Goal: Task Accomplishment & Management: Complete application form

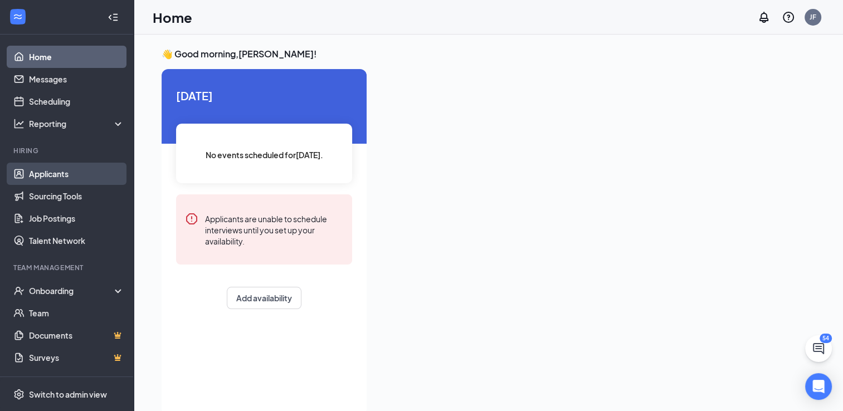
drag, startPoint x: 78, startPoint y: 172, endPoint x: 97, endPoint y: 183, distance: 21.7
click at [78, 172] on link "Applicants" at bounding box center [76, 174] width 95 height 22
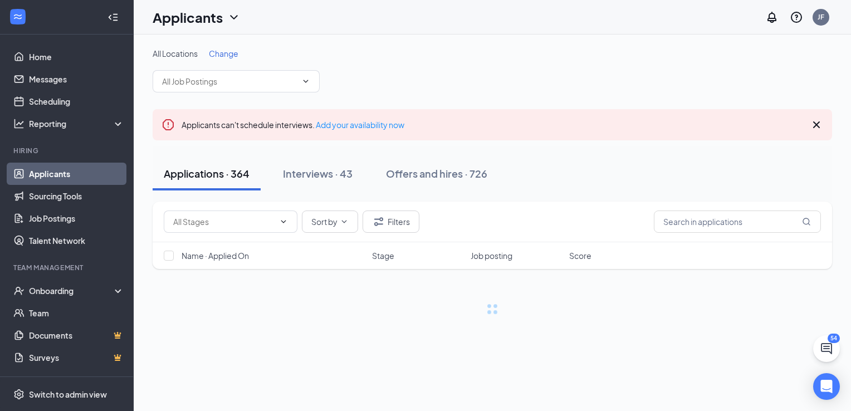
click at [224, 54] on span "Change" at bounding box center [224, 53] width 30 height 10
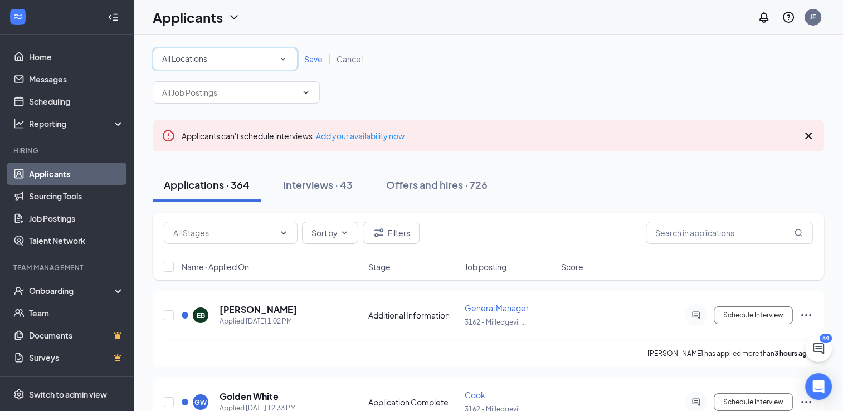
click at [286, 62] on icon "SmallChevronDown" at bounding box center [283, 59] width 10 height 10
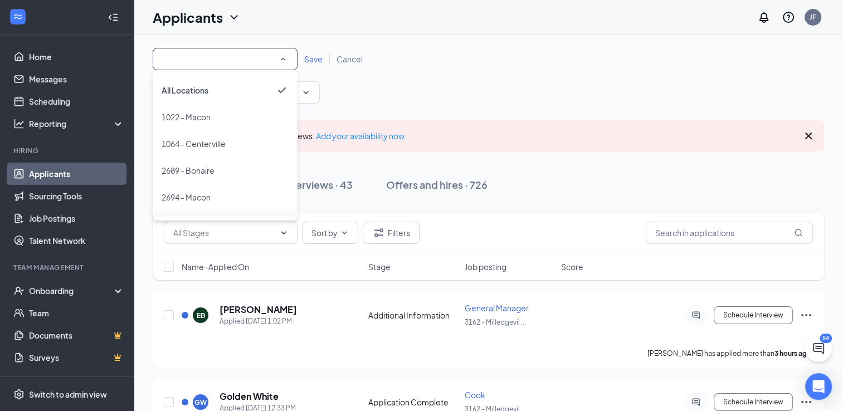
scroll to position [47, 0]
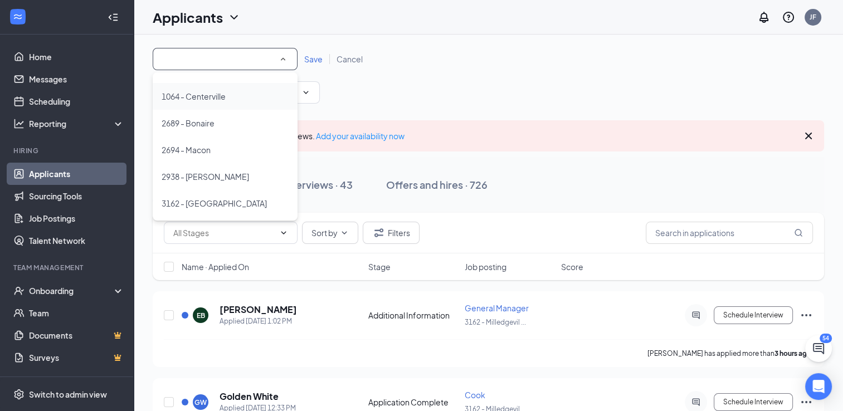
click at [246, 98] on div "1064 - Centerville" at bounding box center [225, 96] width 127 height 13
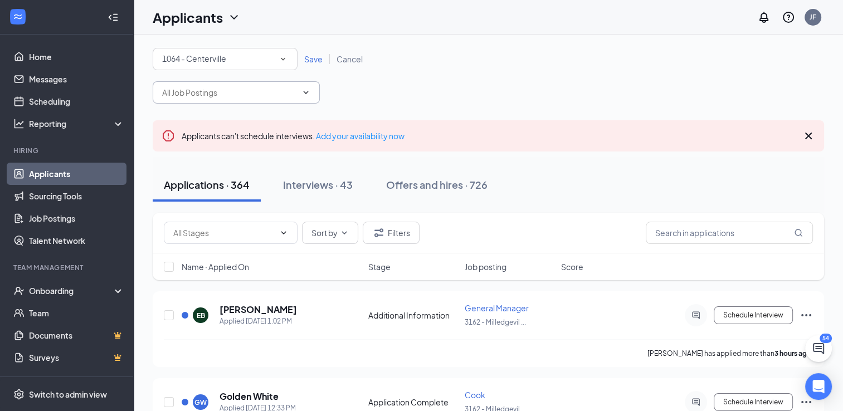
click at [306, 92] on icon "ChevronDown" at bounding box center [305, 92] width 9 height 9
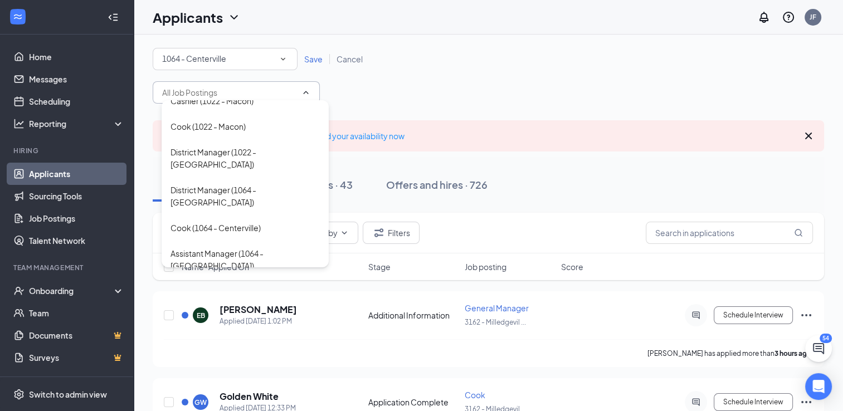
scroll to position [111, 0]
click at [285, 287] on div "Shift Leader (1064 - Centerville)" at bounding box center [227, 293] width 114 height 12
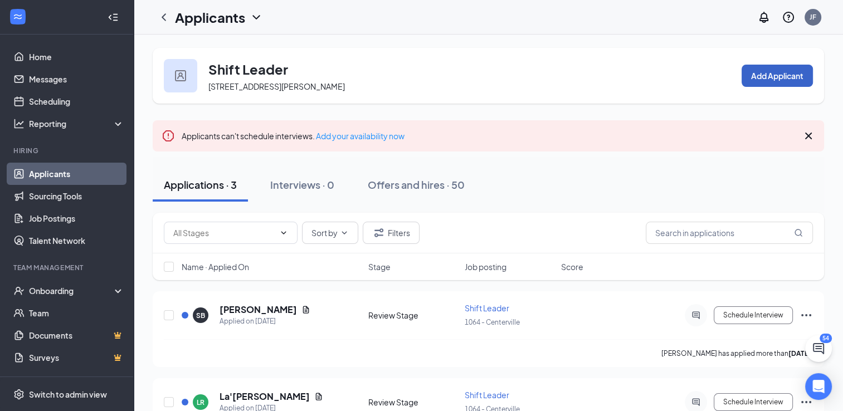
click at [765, 74] on button "Add Applicant" at bounding box center [776, 76] width 71 height 22
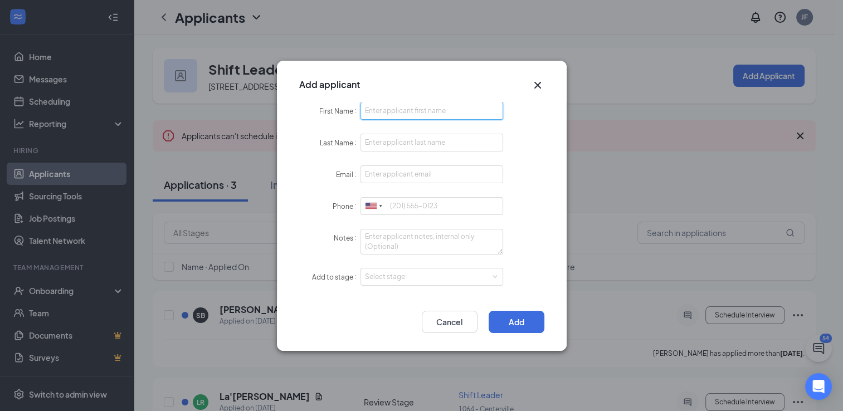
click at [443, 112] on input "First Name" at bounding box center [431, 111] width 143 height 18
type input "Printan"
click at [442, 136] on input "Last Name" at bounding box center [431, 143] width 143 height 18
type input "[PERSON_NAME]"
click at [372, 180] on input "Email" at bounding box center [431, 174] width 143 height 18
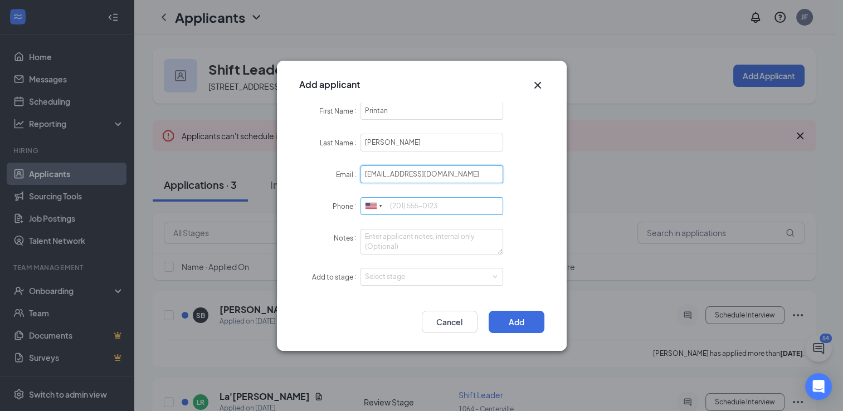
type input "[EMAIL_ADDRESS][DOMAIN_NAME]"
click at [392, 206] on input "Phone" at bounding box center [431, 206] width 143 height 18
click at [414, 278] on div "Select stage" at bounding box center [429, 276] width 129 height 11
type input "4045812428"
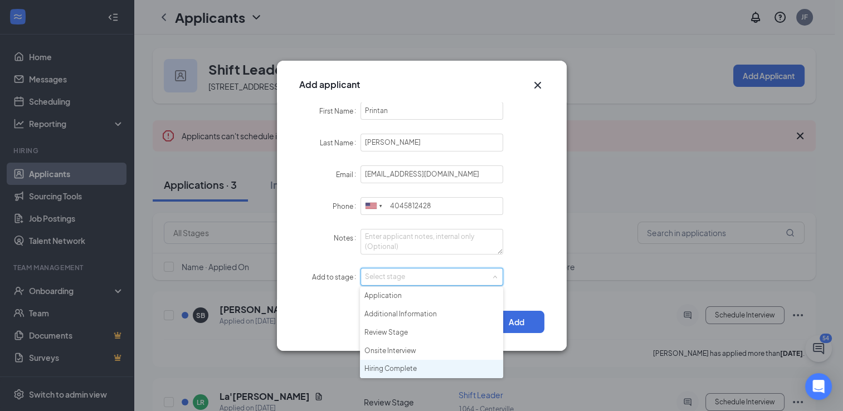
click at [425, 366] on li "Hiring Complete" at bounding box center [431, 369] width 143 height 18
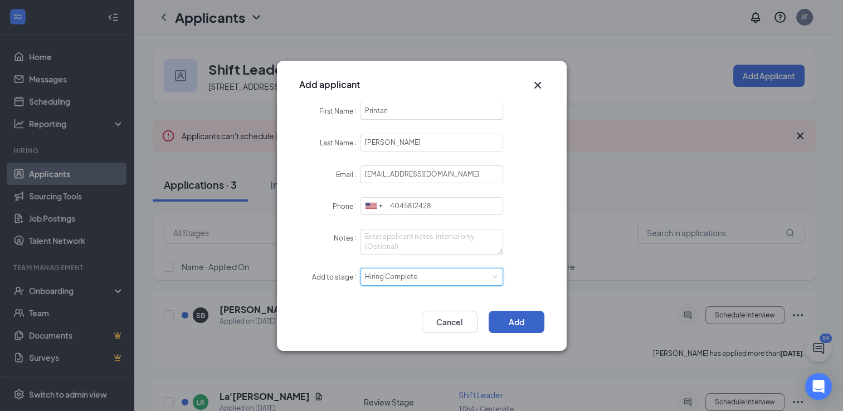
click at [535, 322] on button "Add" at bounding box center [516, 322] width 56 height 22
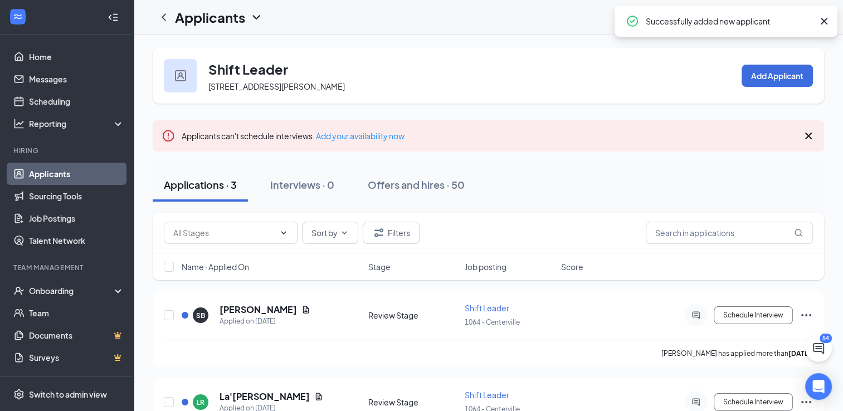
click at [825, 17] on icon "Cross" at bounding box center [823, 20] width 13 height 13
click at [813, 135] on icon "Cross" at bounding box center [807, 135] width 13 height 13
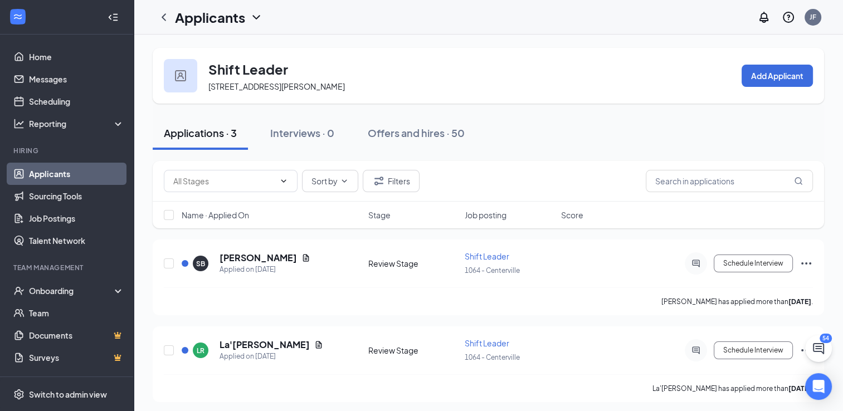
click at [160, 20] on icon "ChevronLeft" at bounding box center [163, 17] width 13 height 13
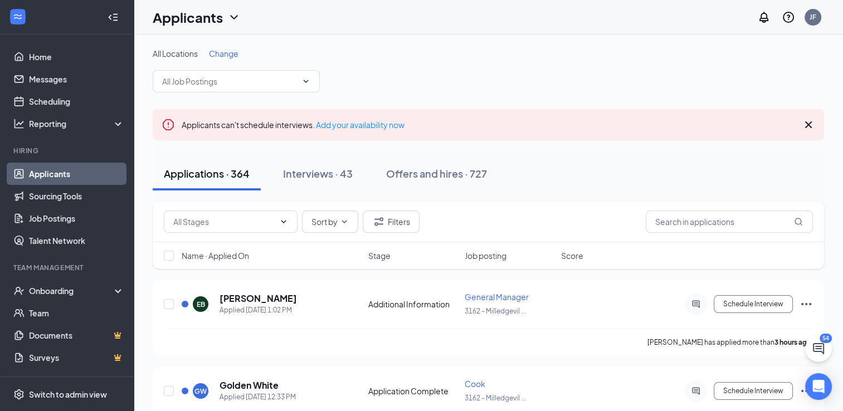
click at [810, 124] on icon "Cross" at bounding box center [807, 124] width 13 height 13
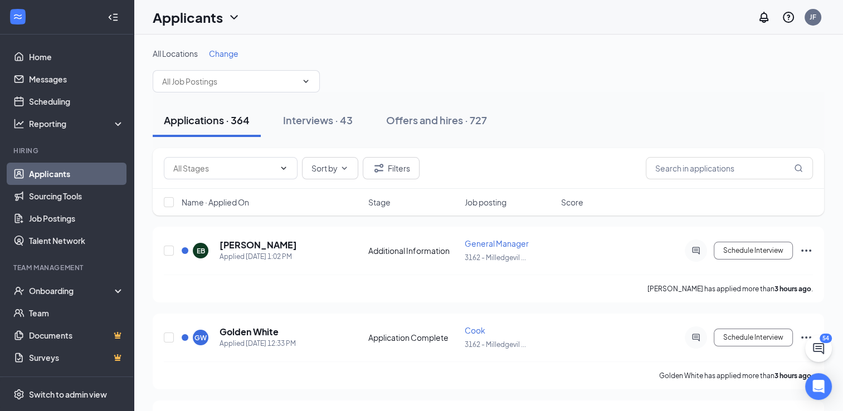
drag, startPoint x: 458, startPoint y: 115, endPoint x: 585, endPoint y: 140, distance: 129.3
click at [458, 115] on div "Offers and hires · 727" at bounding box center [436, 120] width 101 height 14
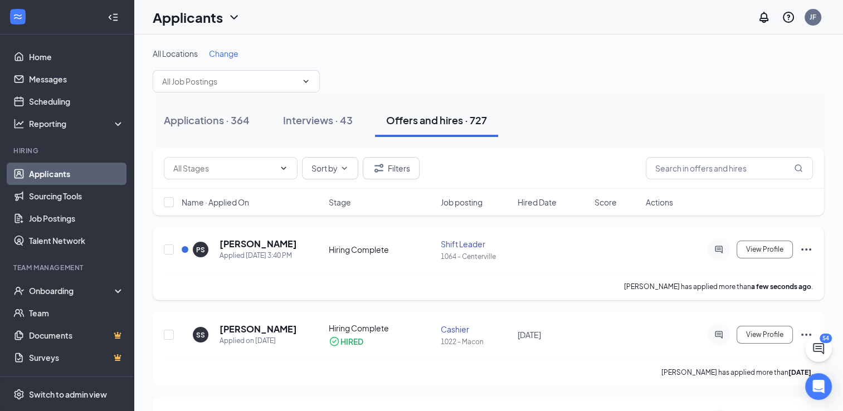
click at [811, 247] on icon "Ellipses" at bounding box center [805, 249] width 13 height 13
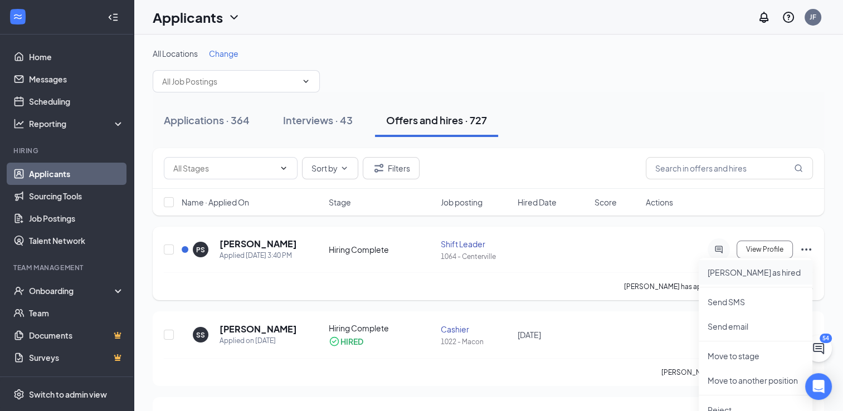
click at [769, 276] on p "[PERSON_NAME] as hired" at bounding box center [755, 272] width 96 height 11
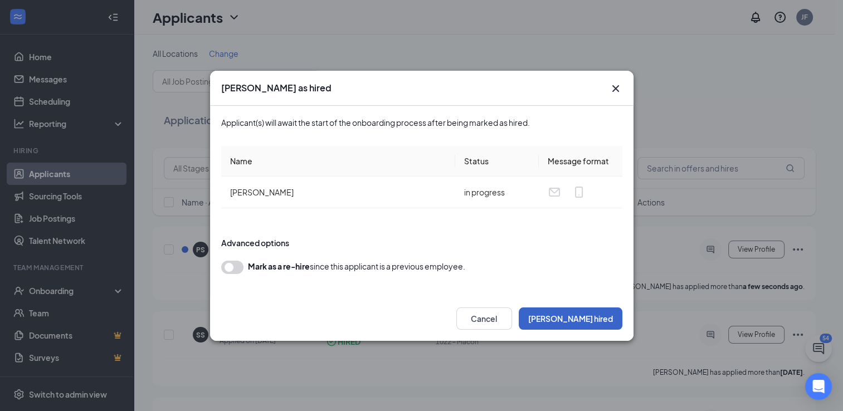
click at [601, 319] on button "[PERSON_NAME] hired" at bounding box center [570, 318] width 104 height 22
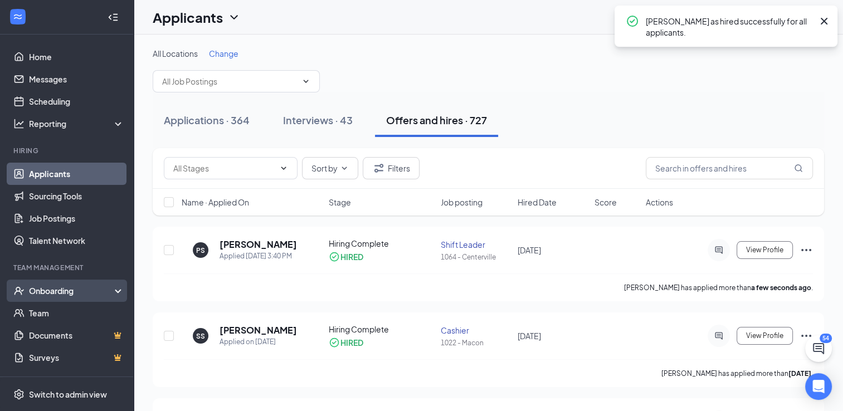
click at [71, 292] on div "Onboarding" at bounding box center [72, 290] width 86 height 11
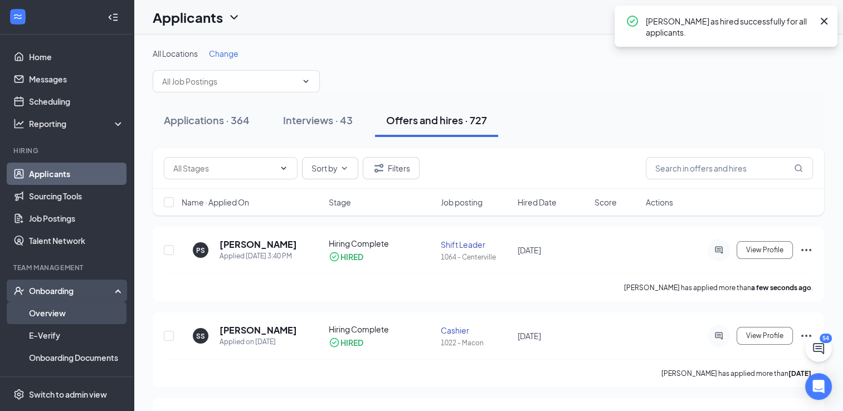
click at [62, 309] on link "Overview" at bounding box center [76, 313] width 95 height 22
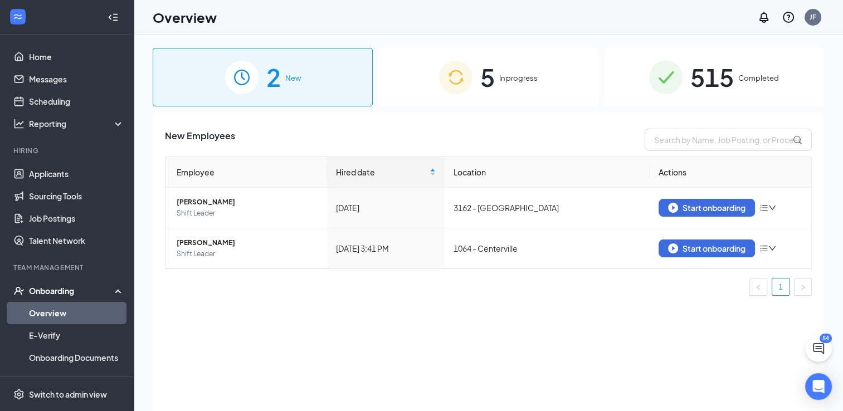
click at [562, 97] on div "5 In progress" at bounding box center [488, 77] width 220 height 58
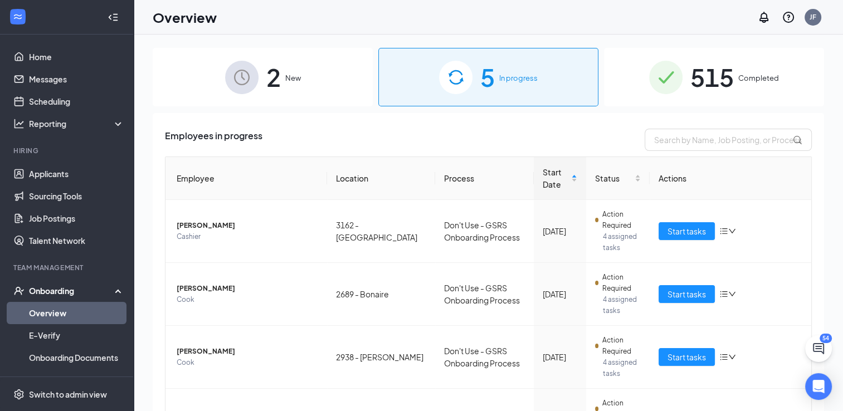
drag, startPoint x: 372, startPoint y: 78, endPoint x: 346, endPoint y: 84, distance: 26.3
click at [370, 79] on div "2 New 5 In progress 515 Completed" at bounding box center [488, 77] width 671 height 58
click at [346, 85] on div "2 New" at bounding box center [263, 77] width 220 height 58
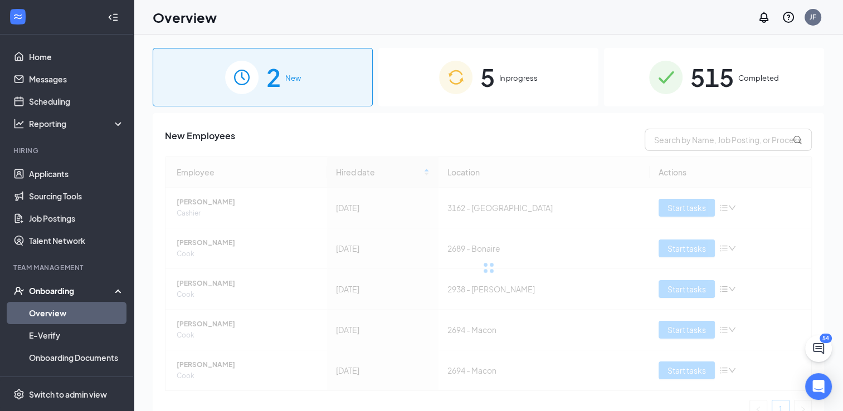
click at [446, 86] on img at bounding box center [455, 77] width 33 height 33
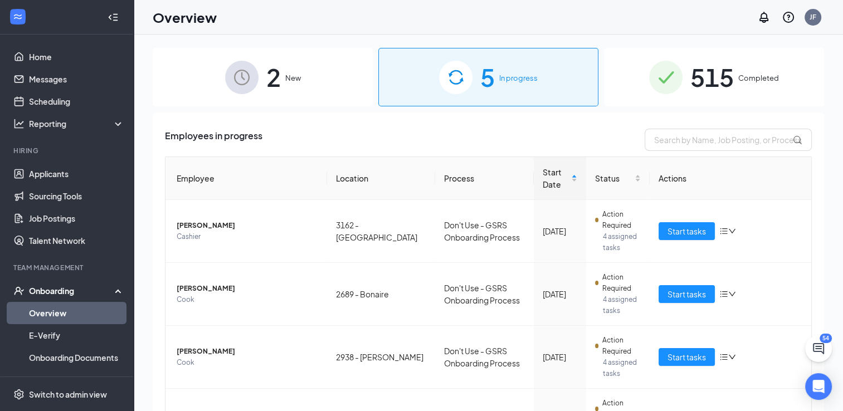
click at [751, 55] on div "515 Completed" at bounding box center [714, 77] width 220 height 58
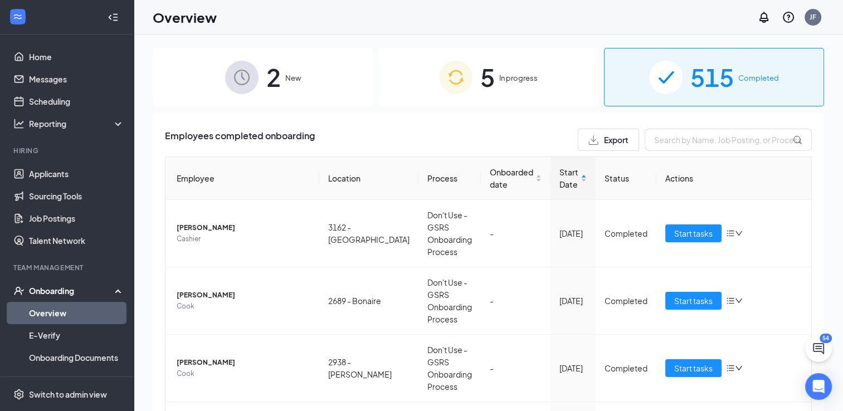
drag, startPoint x: 488, startPoint y: 79, endPoint x: 356, endPoint y: 83, distance: 132.6
click at [480, 83] on span "5" at bounding box center [487, 77] width 14 height 38
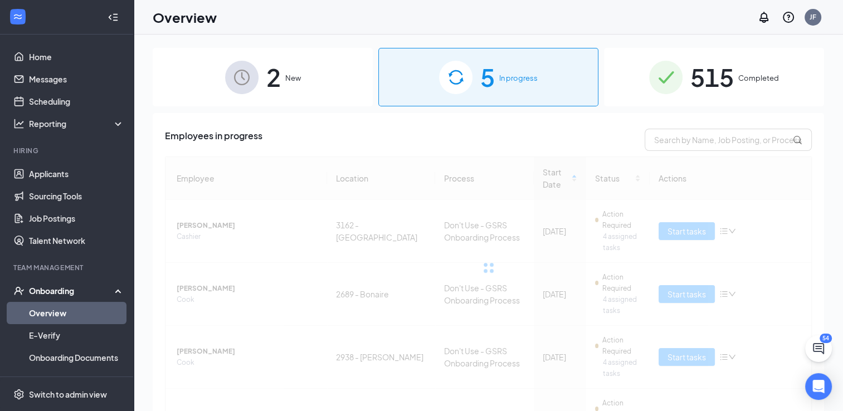
click at [348, 81] on div "2 New" at bounding box center [263, 77] width 220 height 58
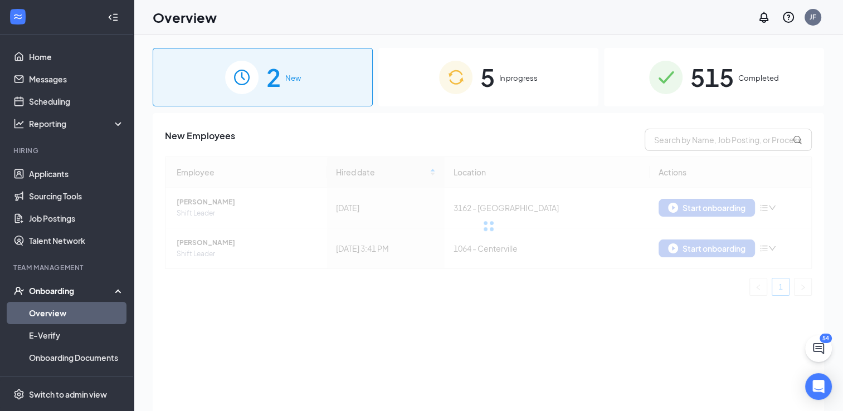
click at [424, 90] on div "5 In progress" at bounding box center [488, 77] width 220 height 58
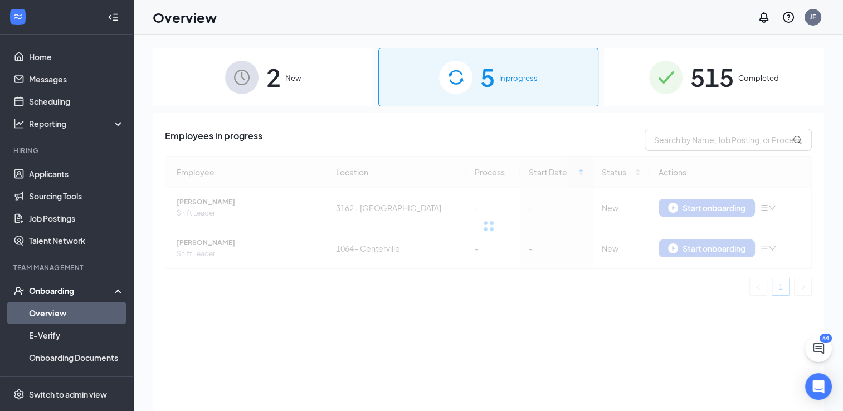
click at [679, 60] on div "515 Completed" at bounding box center [714, 77] width 220 height 58
click at [431, 82] on div "5 In progress" at bounding box center [488, 77] width 220 height 58
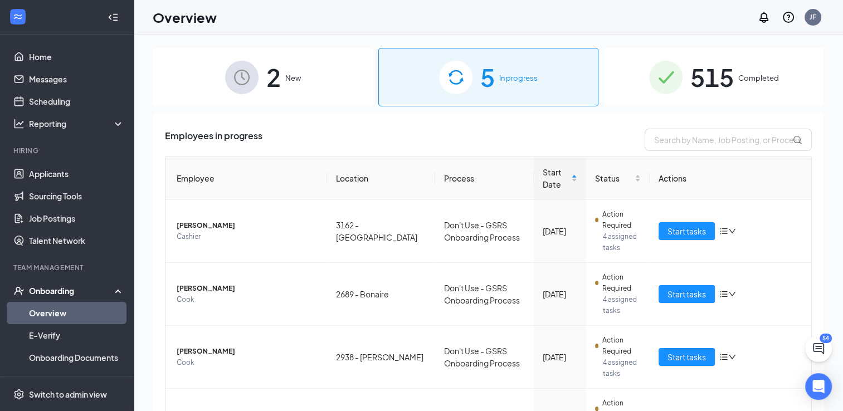
click at [342, 83] on div "2 New" at bounding box center [263, 77] width 220 height 58
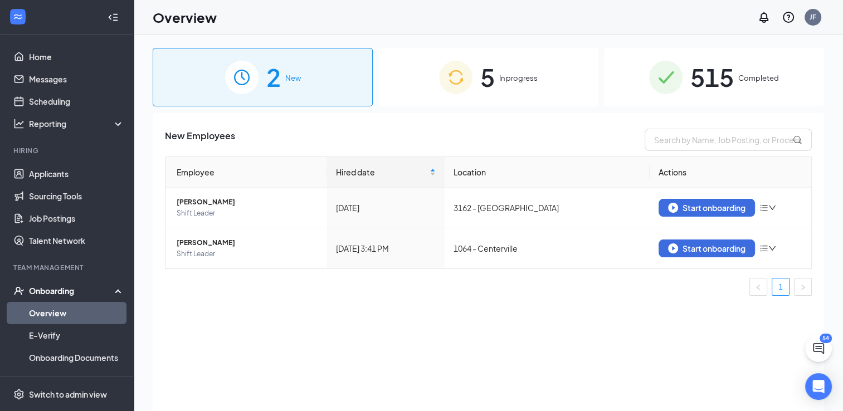
click at [453, 84] on img at bounding box center [455, 77] width 33 height 33
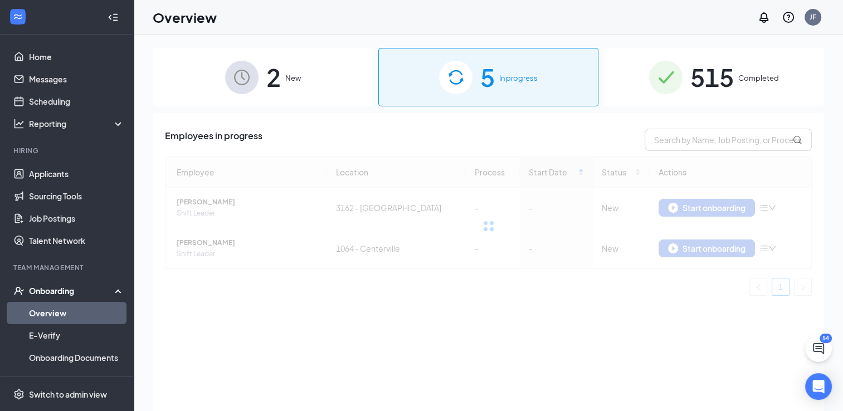
click at [335, 81] on div "2 New" at bounding box center [263, 77] width 220 height 58
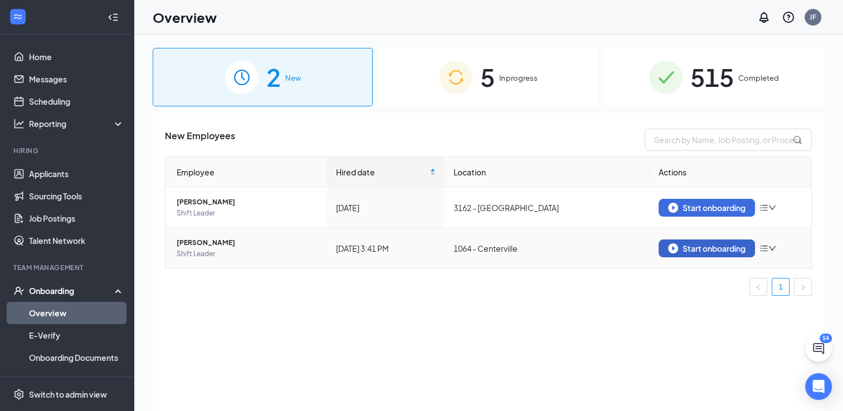
click at [704, 244] on div "Start onboarding" at bounding box center [706, 248] width 77 height 10
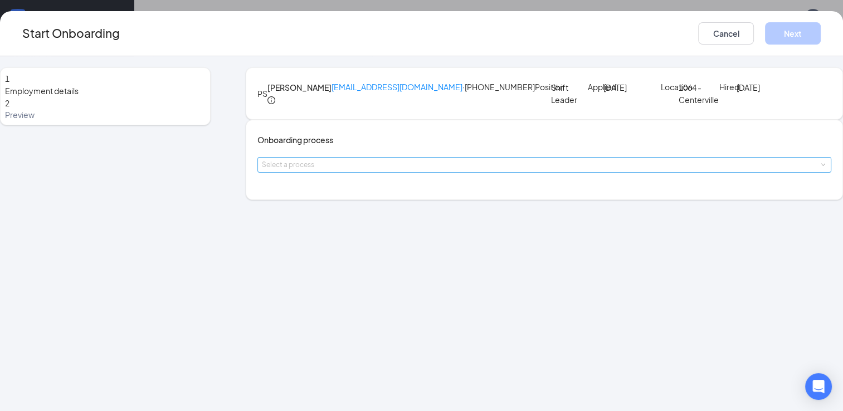
click at [443, 170] on div "Select a process" at bounding box center [542, 164] width 560 height 11
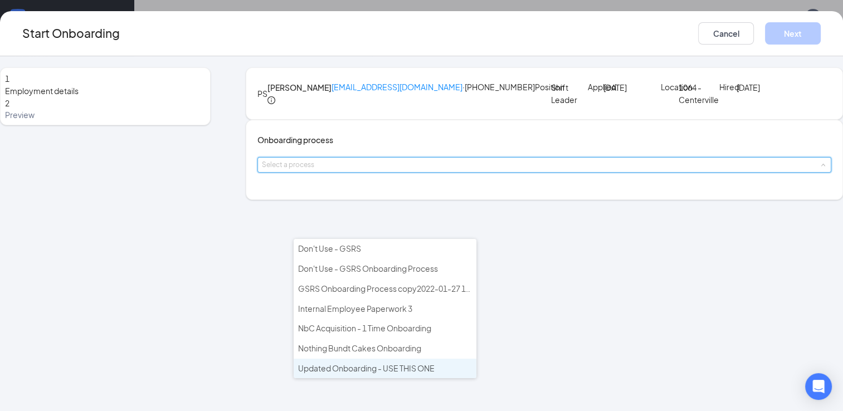
click at [410, 363] on span "Updated Onboarding - USE THIS ONE" at bounding box center [366, 368] width 136 height 10
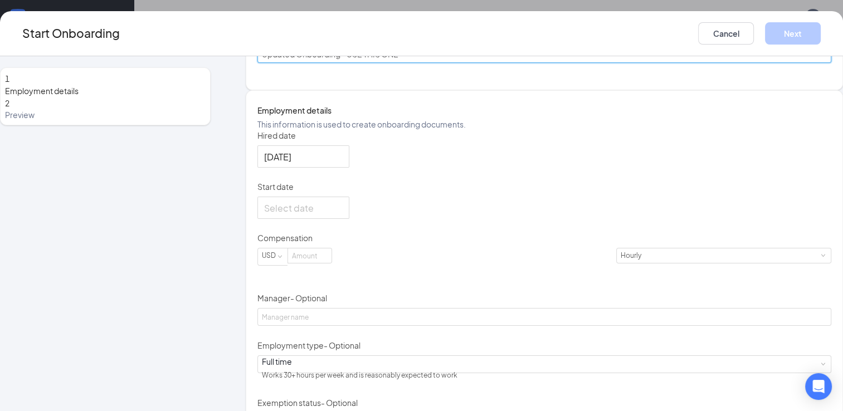
scroll to position [111, 0]
click at [340, 213] on input "Start date" at bounding box center [302, 206] width 76 height 14
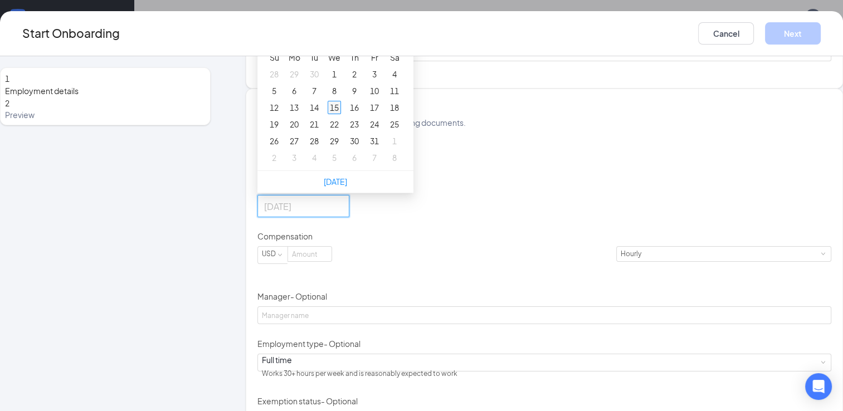
type input "[DATE]"
click at [341, 114] on div "15" at bounding box center [333, 107] width 13 height 13
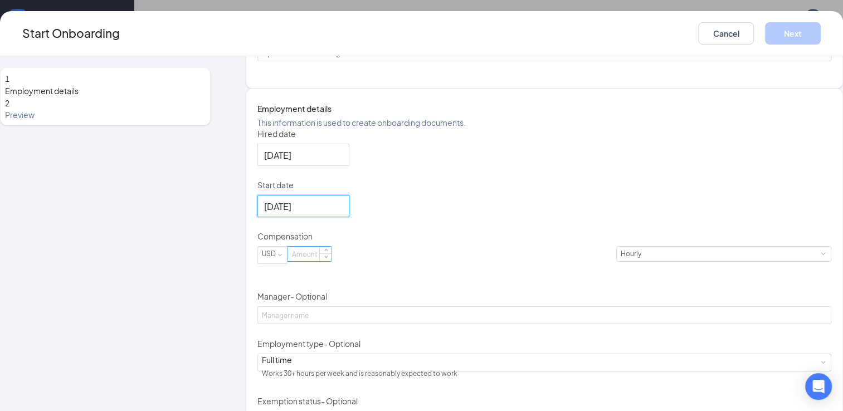
click at [331, 261] on input at bounding box center [309, 254] width 43 height 14
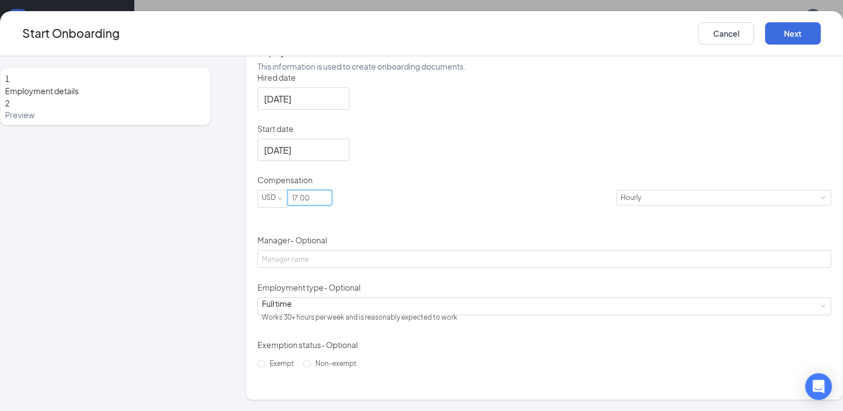
scroll to position [241, 0]
type input "17"
click at [299, 365] on label "Exempt" at bounding box center [277, 364] width 41 height 18
click at [265, 365] on input "Exempt" at bounding box center [261, 364] width 8 height 8
radio input "true"
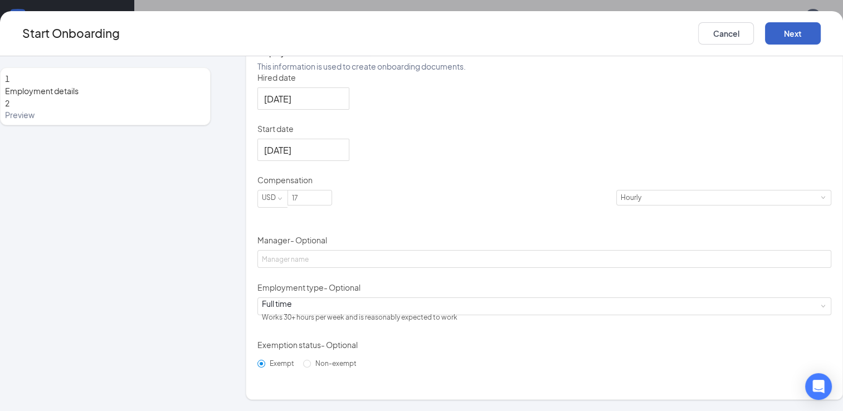
click at [765, 32] on button "Next" at bounding box center [793, 33] width 56 height 22
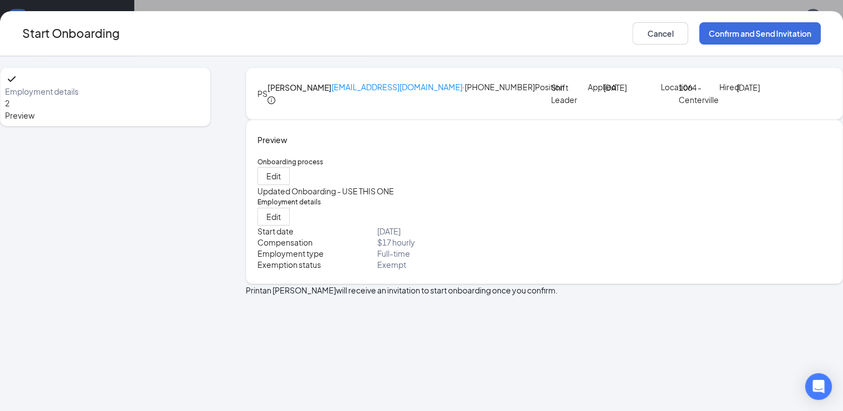
scroll to position [0, 0]
click at [750, 29] on button "Confirm and Send Invitation" at bounding box center [759, 33] width 121 height 22
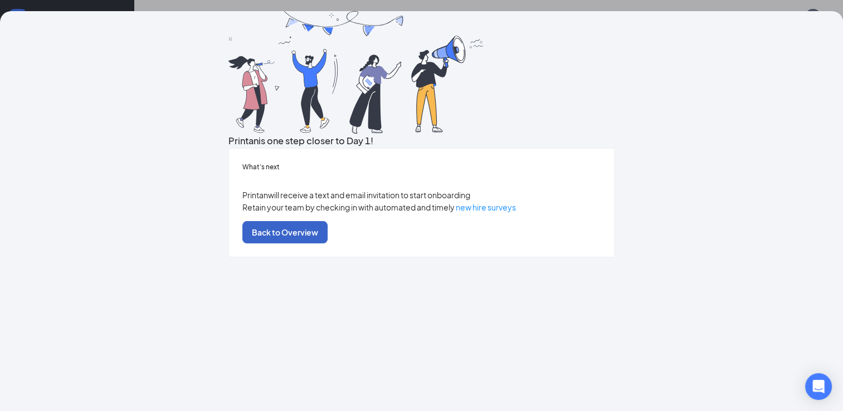
click at [327, 243] on button "Back to Overview" at bounding box center [284, 232] width 85 height 22
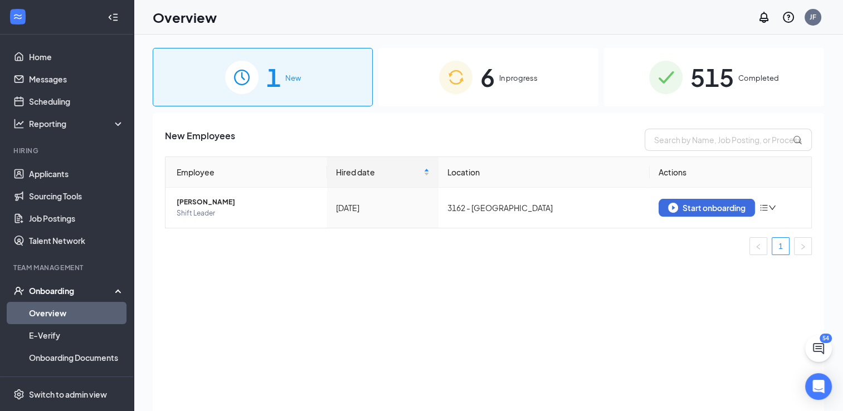
click at [556, 81] on div "6 In progress" at bounding box center [488, 77] width 220 height 58
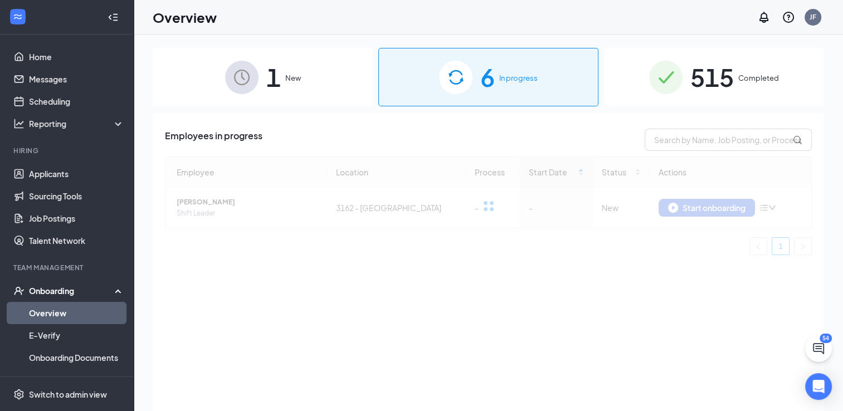
click at [642, 91] on div "515 Completed" at bounding box center [714, 77] width 220 height 58
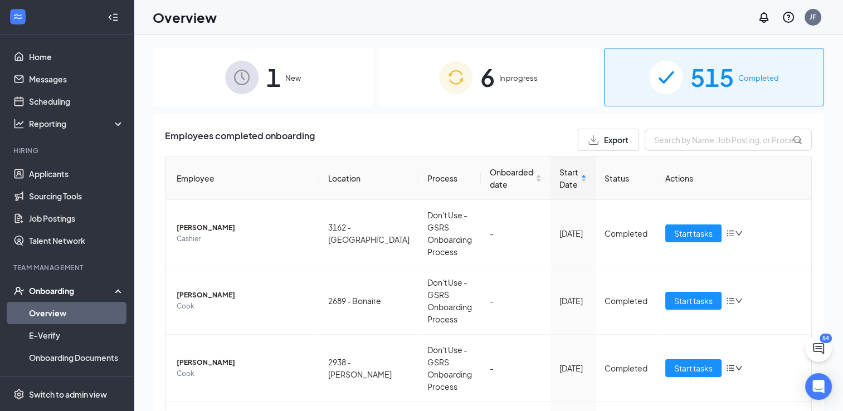
click at [511, 114] on div "Employees completed onboarding Export Employee Location Process Onboarded date …" at bounding box center [488, 391] width 671 height 557
click at [501, 89] on div "6 In progress" at bounding box center [488, 77] width 220 height 58
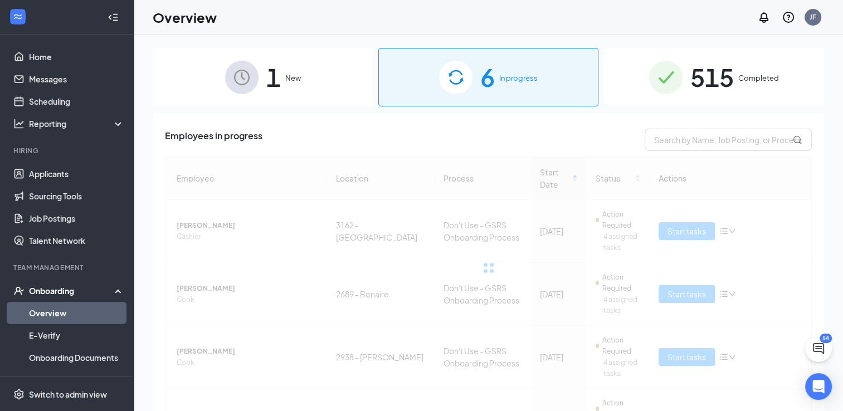
click at [323, 84] on div "1 New" at bounding box center [263, 77] width 220 height 58
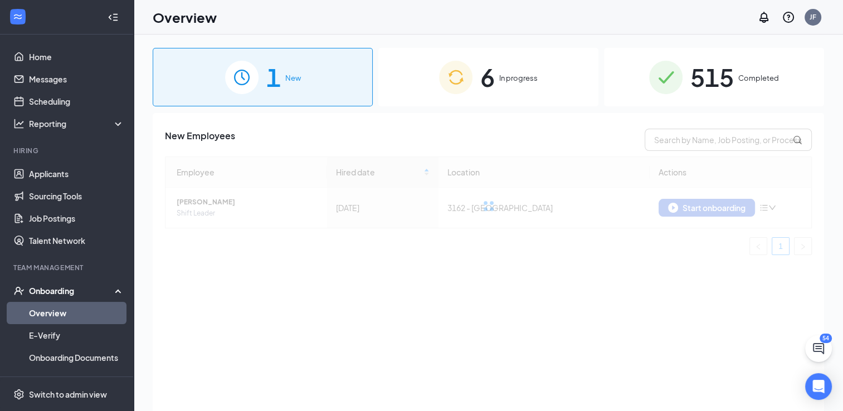
click at [533, 80] on span "In progress" at bounding box center [518, 77] width 38 height 11
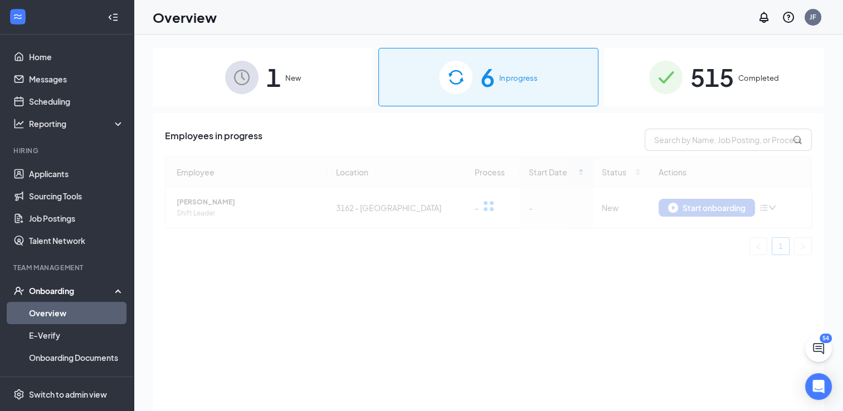
click at [693, 68] on span "515" at bounding box center [711, 77] width 43 height 38
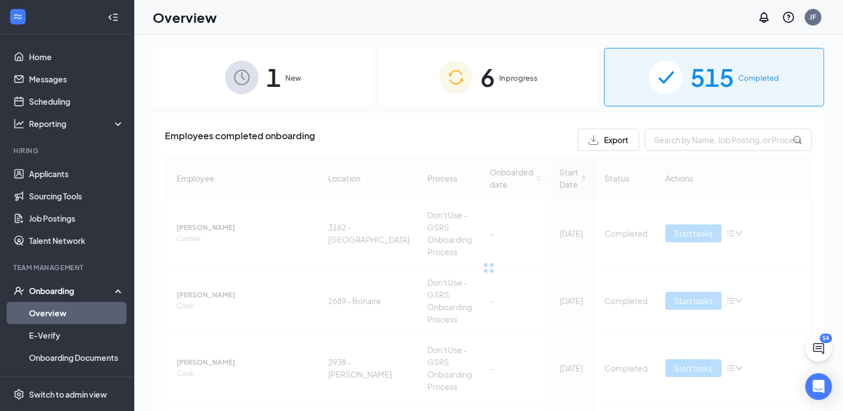
drag, startPoint x: 501, startPoint y: 75, endPoint x: 322, endPoint y: 73, distance: 178.2
click at [500, 75] on span "In progress" at bounding box center [518, 77] width 38 height 11
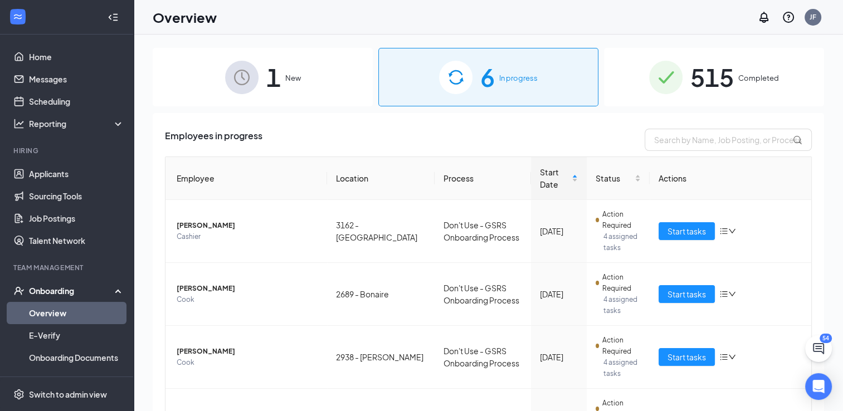
click at [298, 80] on span "New" at bounding box center [293, 77] width 16 height 11
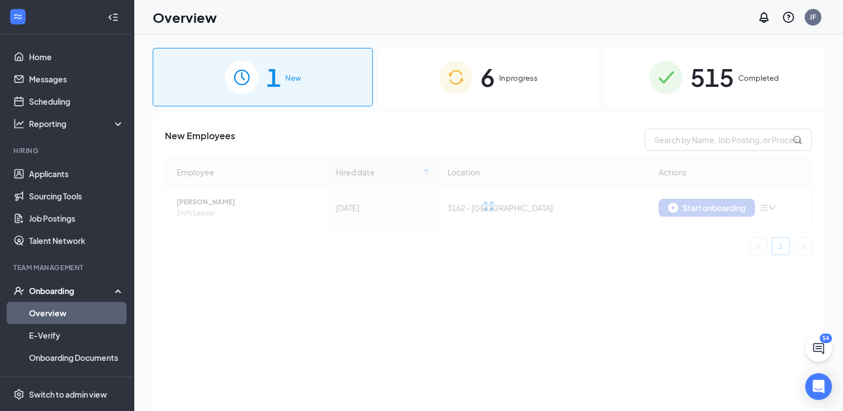
click at [450, 91] on img at bounding box center [455, 77] width 33 height 33
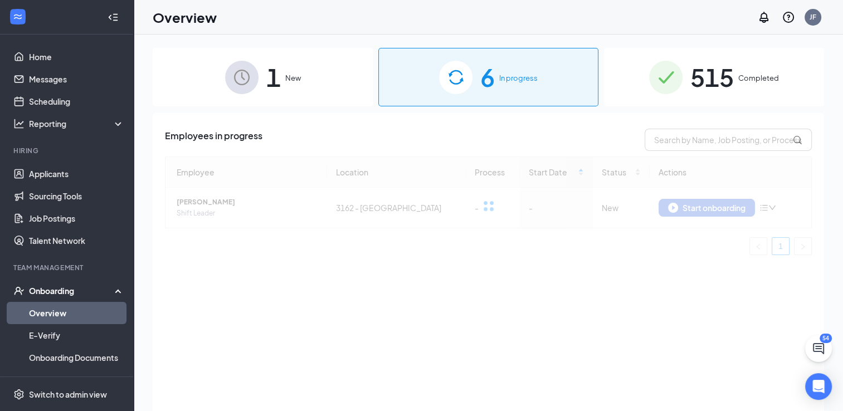
click at [619, 79] on div "515 Completed" at bounding box center [714, 77] width 220 height 58
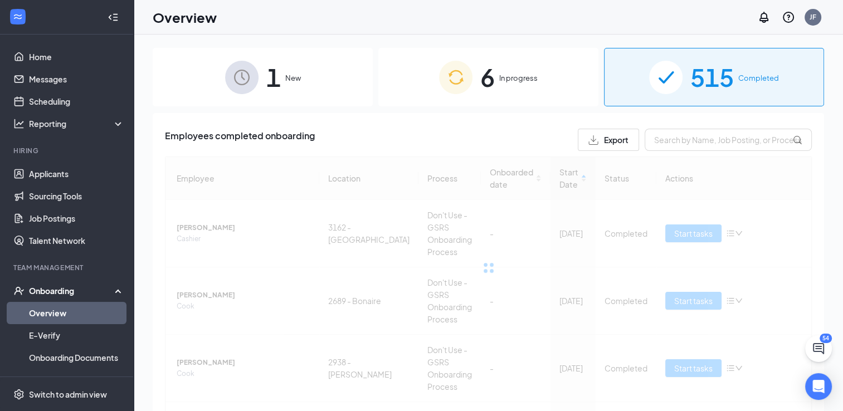
click at [491, 85] on div "6 In progress" at bounding box center [488, 77] width 220 height 58
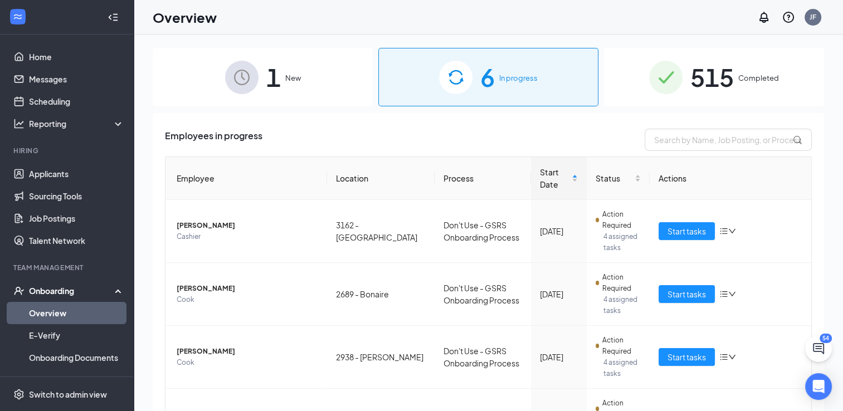
click at [336, 90] on div "1 New" at bounding box center [263, 77] width 220 height 58
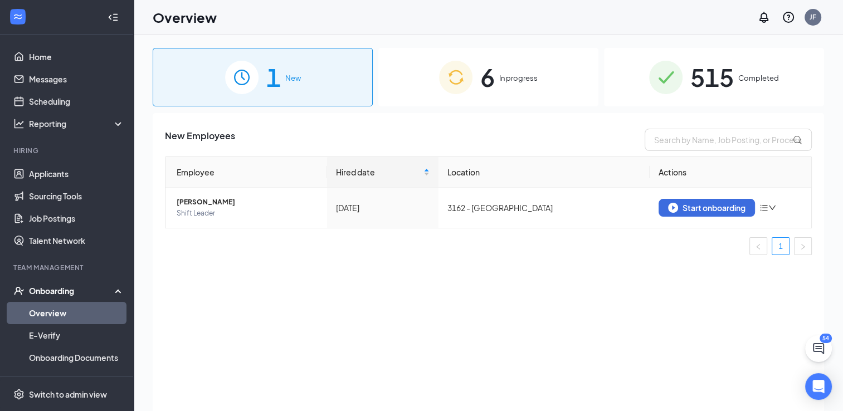
click at [463, 87] on img at bounding box center [455, 77] width 33 height 33
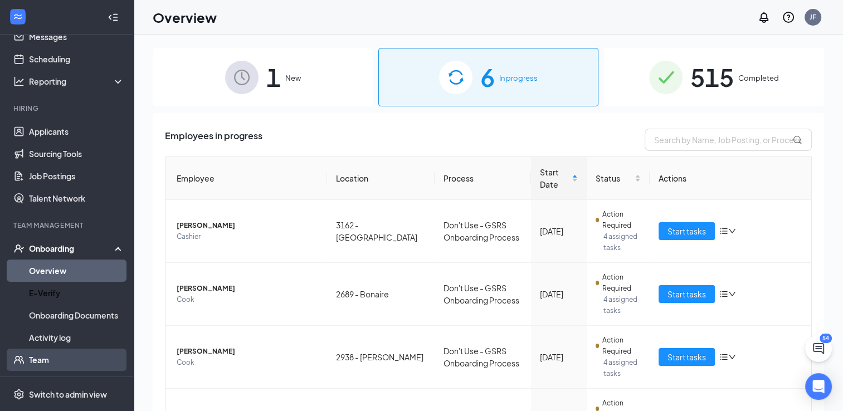
scroll to position [111, 0]
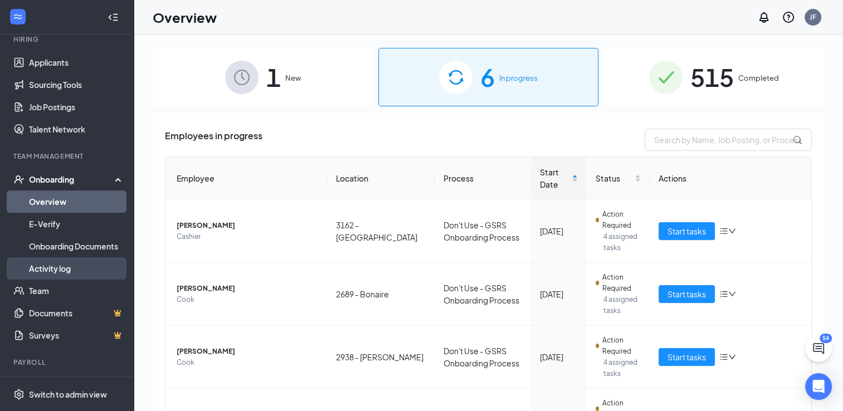
drag, startPoint x: 61, startPoint y: 267, endPoint x: 79, endPoint y: 262, distance: 18.7
click at [61, 267] on link "Activity log" at bounding box center [76, 268] width 95 height 22
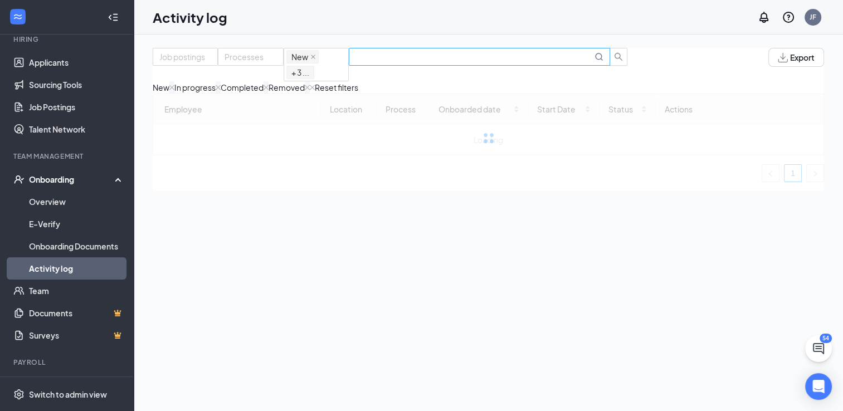
click at [567, 63] on input "text" at bounding box center [473, 57] width 237 height 12
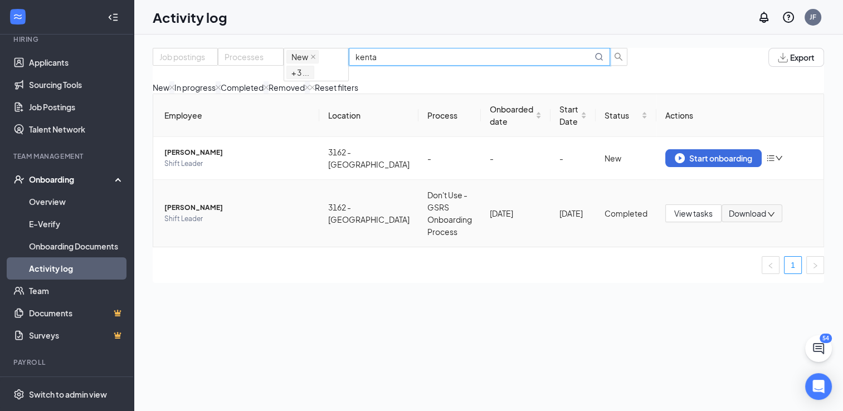
type input "kenta"
click at [238, 213] on span "[PERSON_NAME]" at bounding box center [237, 207] width 146 height 11
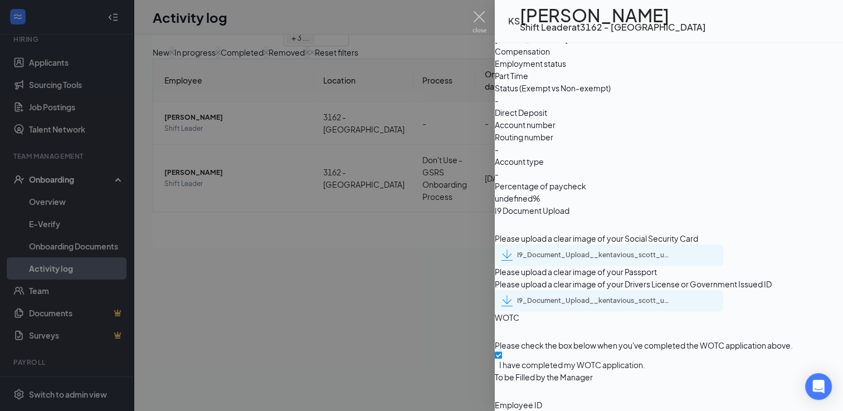
scroll to position [50, 0]
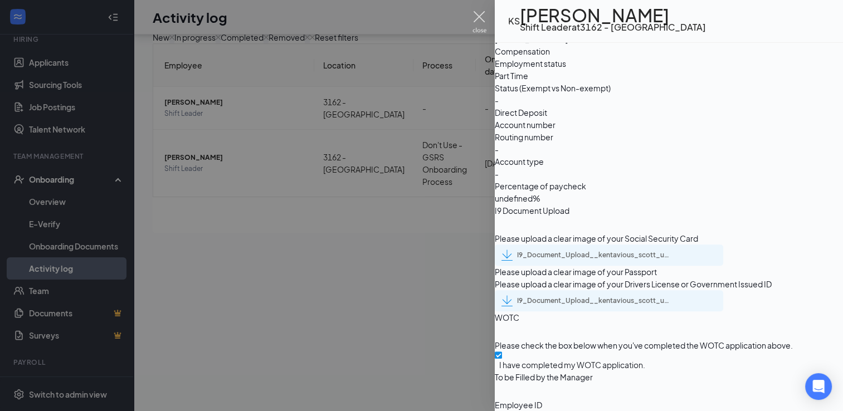
click at [473, 17] on img at bounding box center [479, 22] width 14 height 22
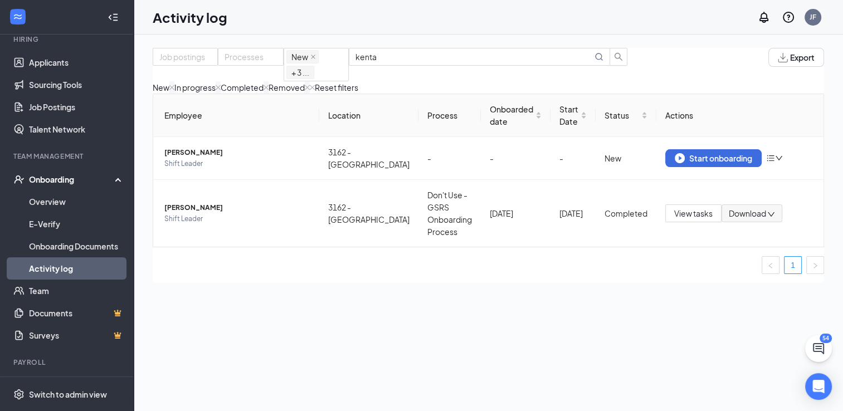
click at [664, 73] on div "Job postings Processes New In progress Completed Removed + 3 ... kenta Export" at bounding box center [488, 64] width 671 height 33
click at [47, 205] on link "Overview" at bounding box center [76, 201] width 95 height 22
